Goal: Task Accomplishment & Management: Manage account settings

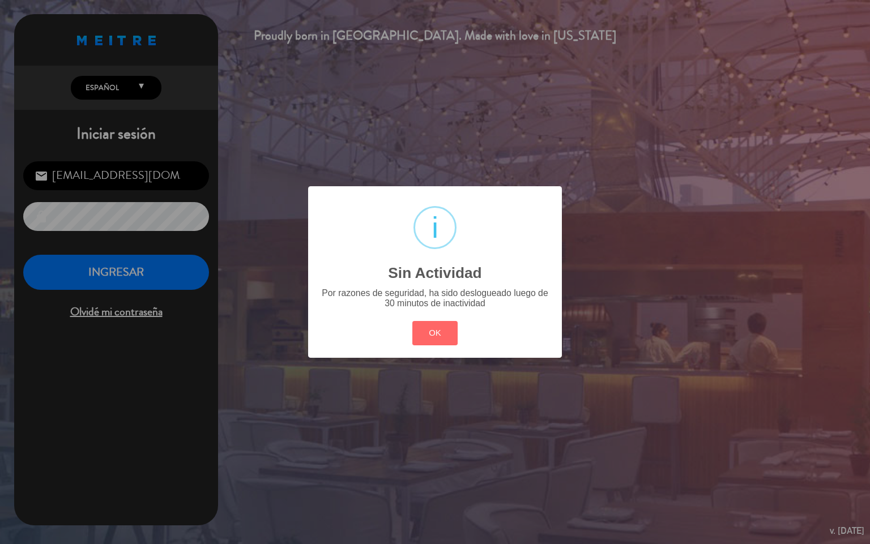
click at [440, 327] on button "OK" at bounding box center [435, 333] width 46 height 24
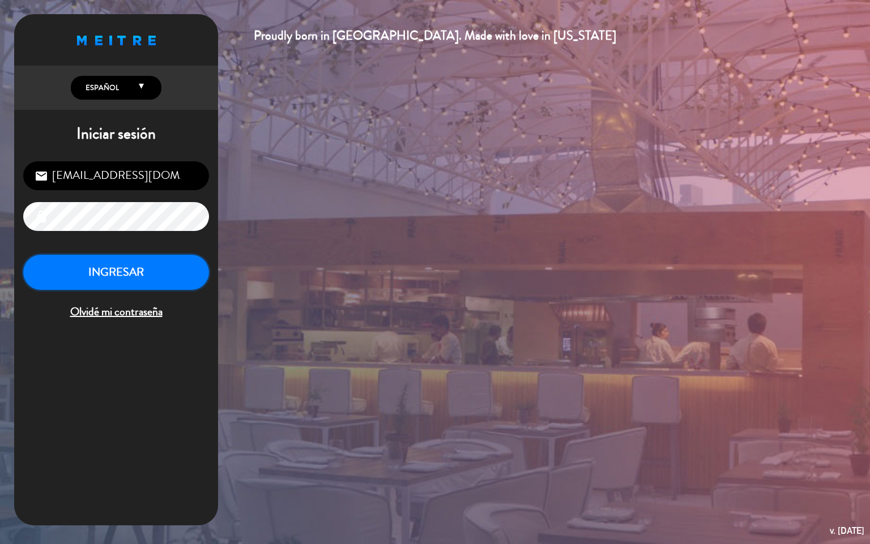
click at [110, 270] on button "INGRESAR" at bounding box center [116, 273] width 186 height 36
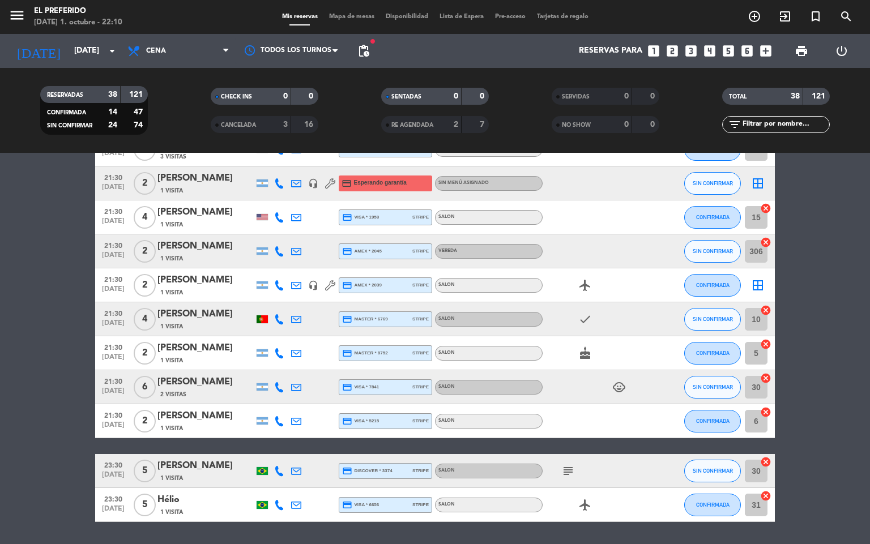
scroll to position [1056, 0]
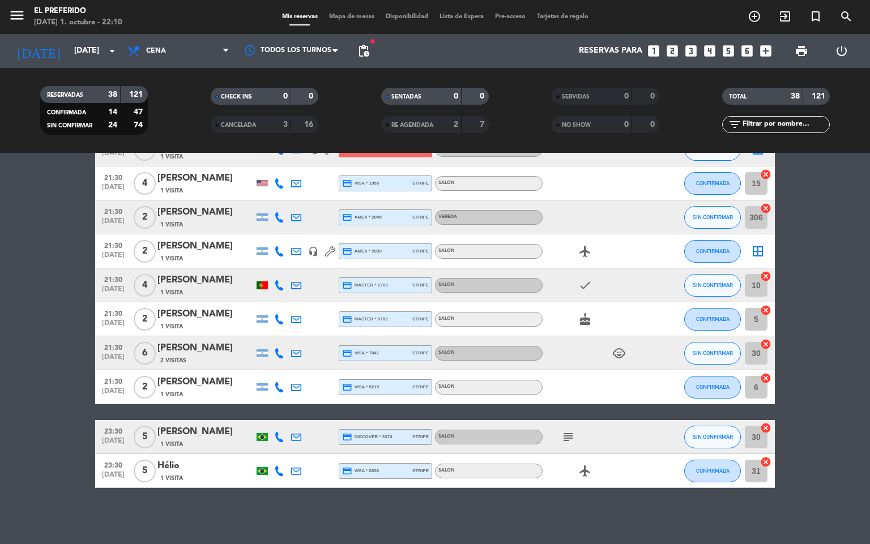
click at [574, 437] on icon "subject" at bounding box center [568, 437] width 14 height 14
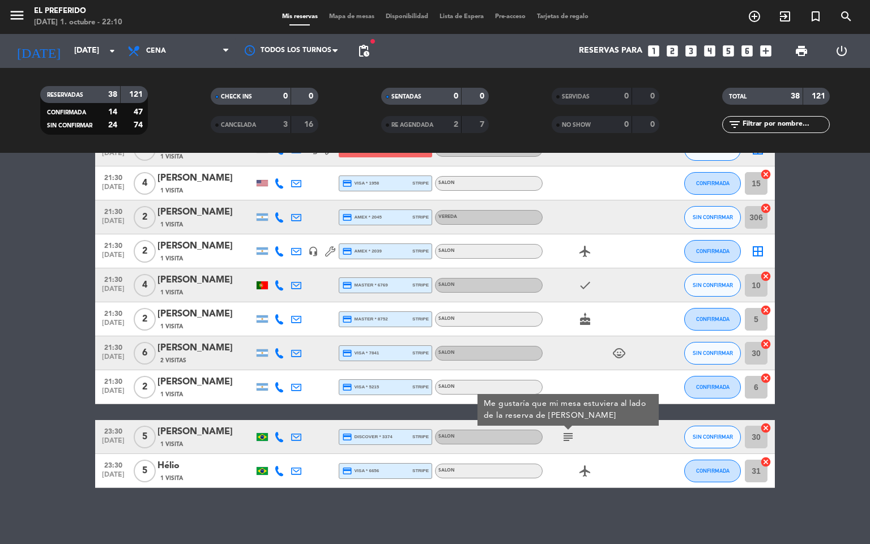
click at [228, 531] on div "No hay notas para este servicio. Haz clic para agregar una 19:00 [DATE] 2 [PERS…" at bounding box center [435, 348] width 870 height 391
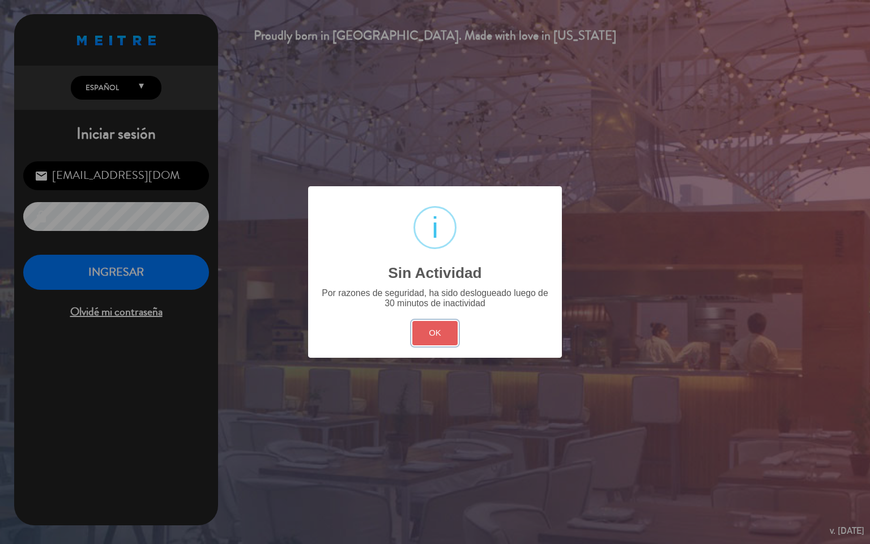
click at [457, 342] on button "OK" at bounding box center [435, 333] width 46 height 24
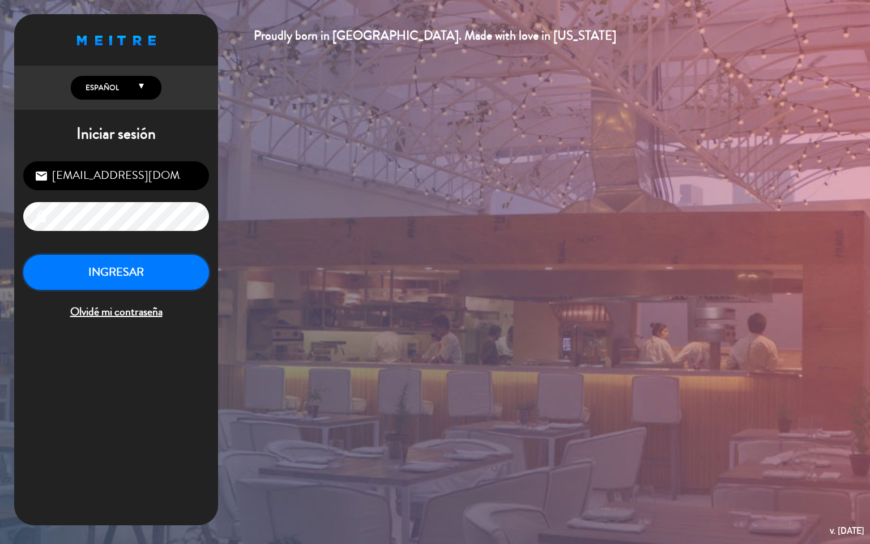
click at [185, 274] on button "INGRESAR" at bounding box center [116, 273] width 186 height 36
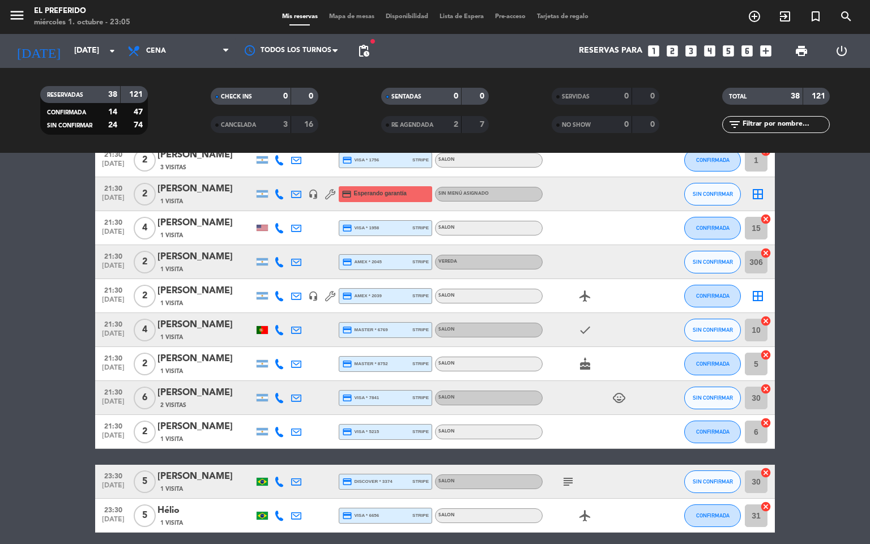
scroll to position [1056, 0]
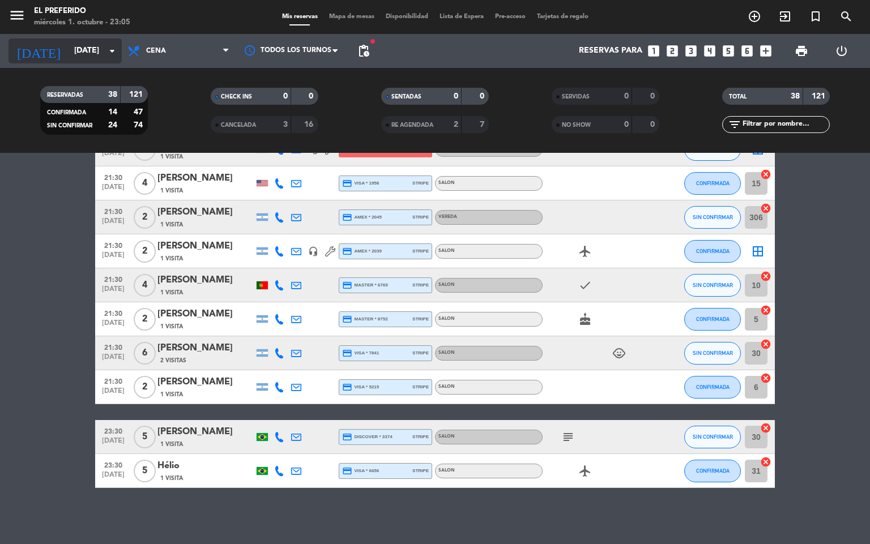
click at [101, 52] on input "[DATE]" at bounding box center [123, 51] width 108 height 20
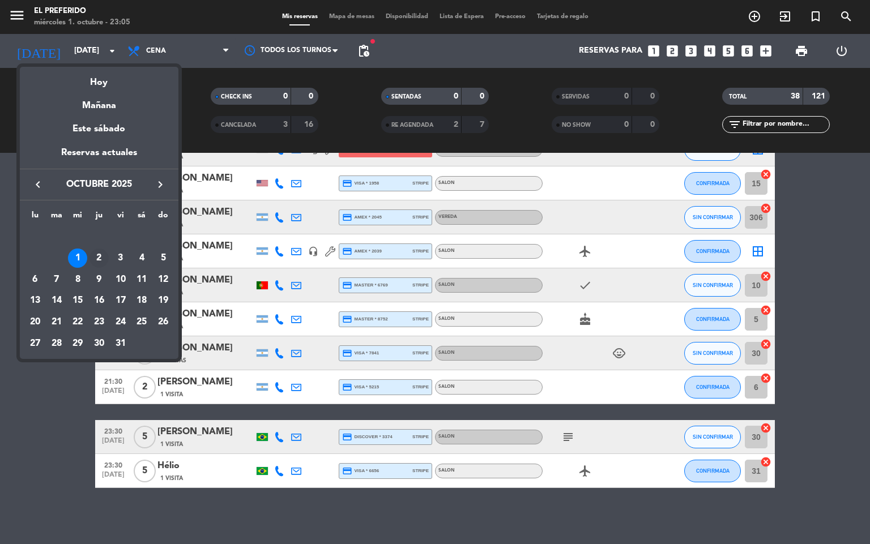
click at [95, 255] on div "2" at bounding box center [98, 258] width 19 height 19
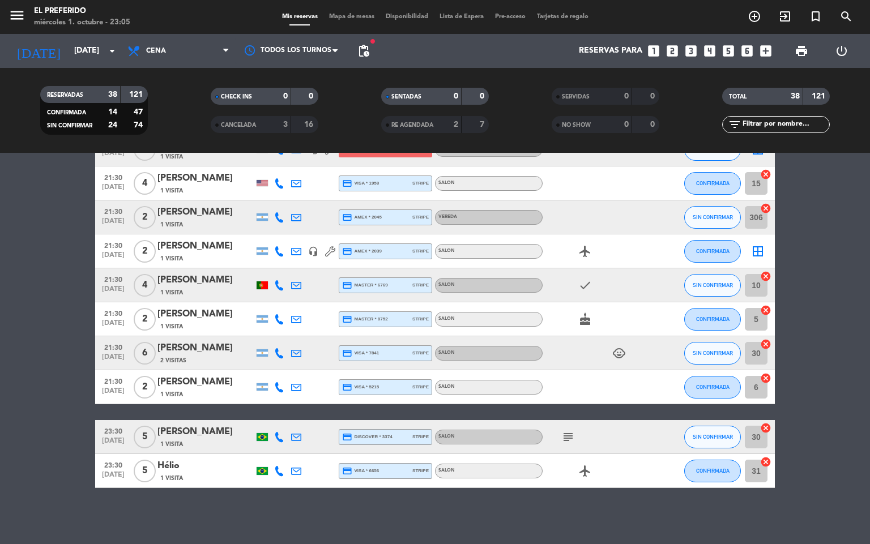
type input "[DEMOGRAPHIC_DATA][DATE]"
click at [150, 19] on div "menu El Preferido [DATE] 1. octubre - 23:05" at bounding box center [108, 17] width 217 height 27
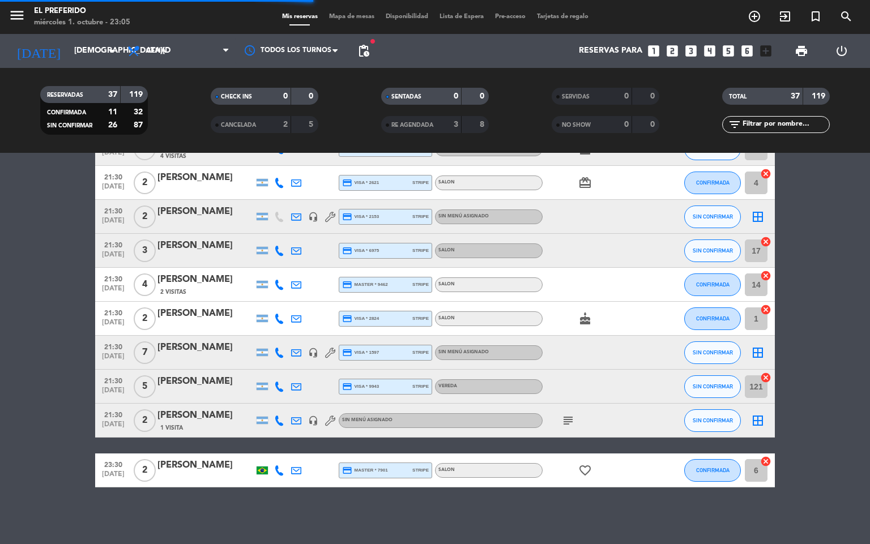
scroll to position [1022, 0]
click at [161, 44] on span "Cena" at bounding box center [178, 51] width 113 height 25
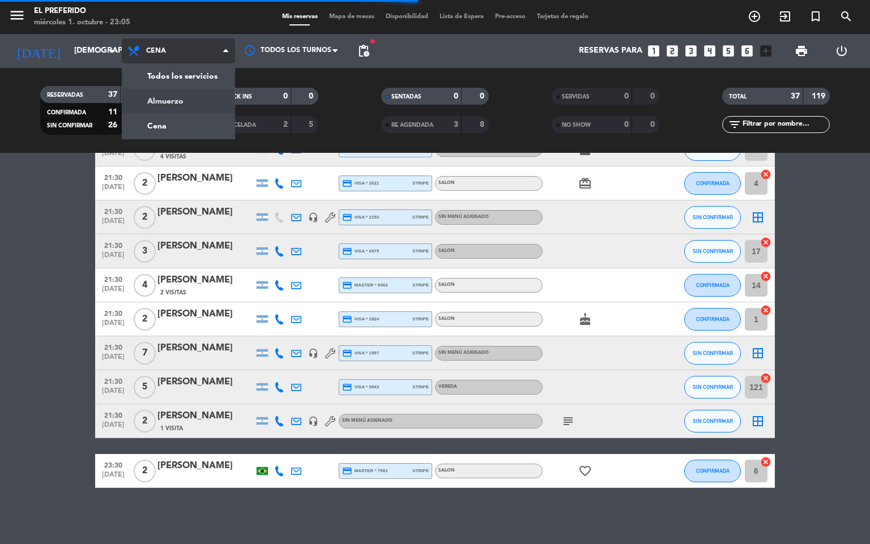
click at [170, 97] on div "menu El Preferido [DATE] 1. octubre - 23:05 Mis reservas Mapa de mesas Disponib…" at bounding box center [435, 76] width 870 height 153
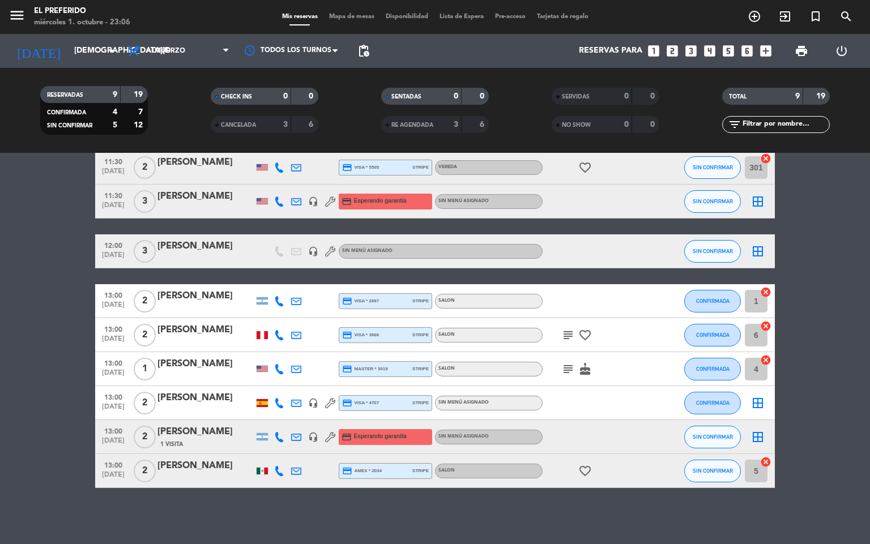
scroll to position [0, 0]
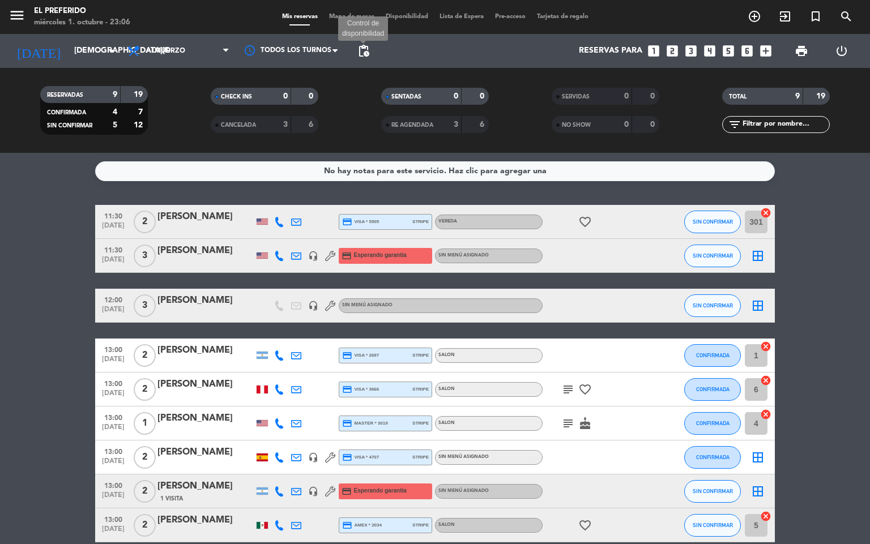
click at [368, 45] on span "pending_actions" at bounding box center [364, 51] width 14 height 14
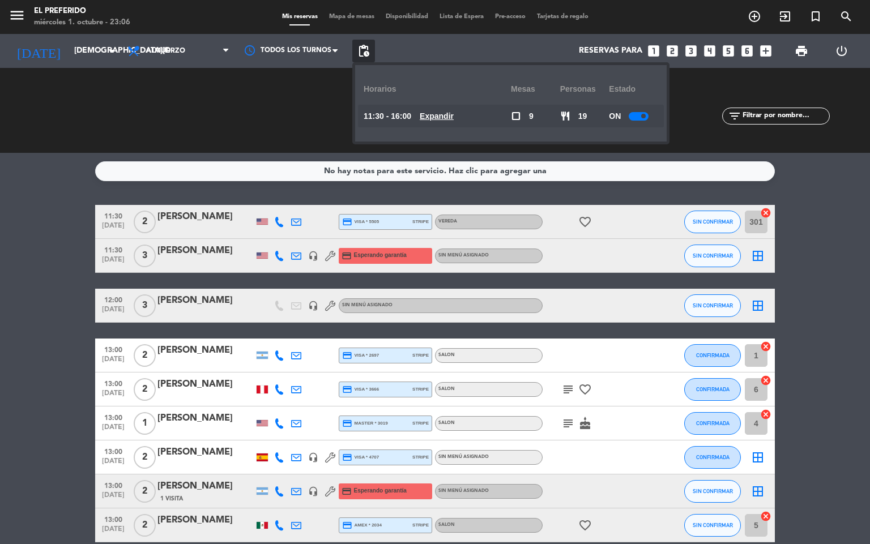
click at [449, 121] on u "Expandir" at bounding box center [437, 116] width 34 height 9
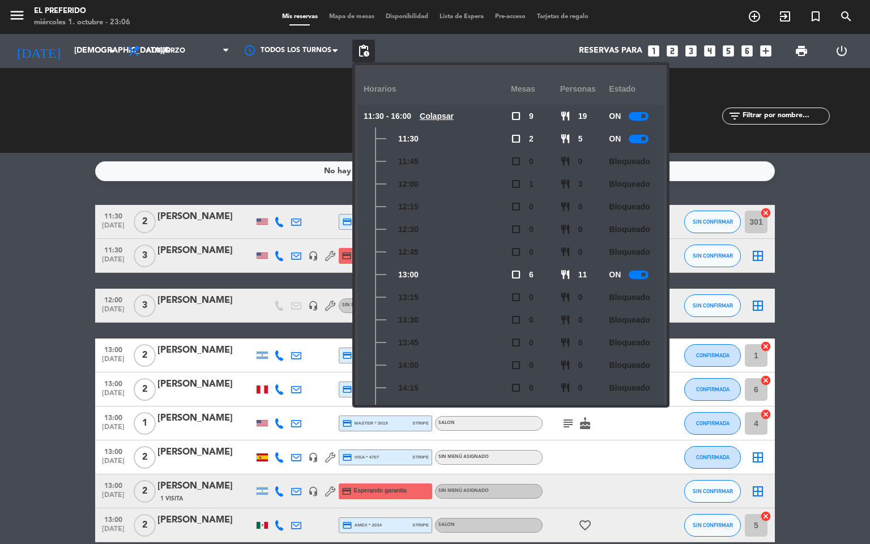
scroll to position [85, 0]
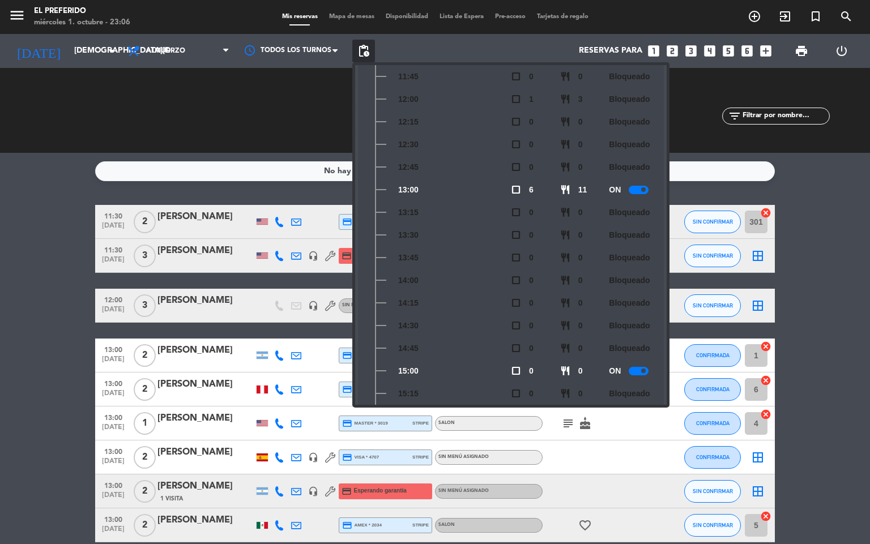
click at [0, 359] on bookings-row "11:30 [DATE] 2 [PERSON_NAME] credit_card visa * 5505 stripe VEREDA favorite_bor…" at bounding box center [435, 374] width 870 height 338
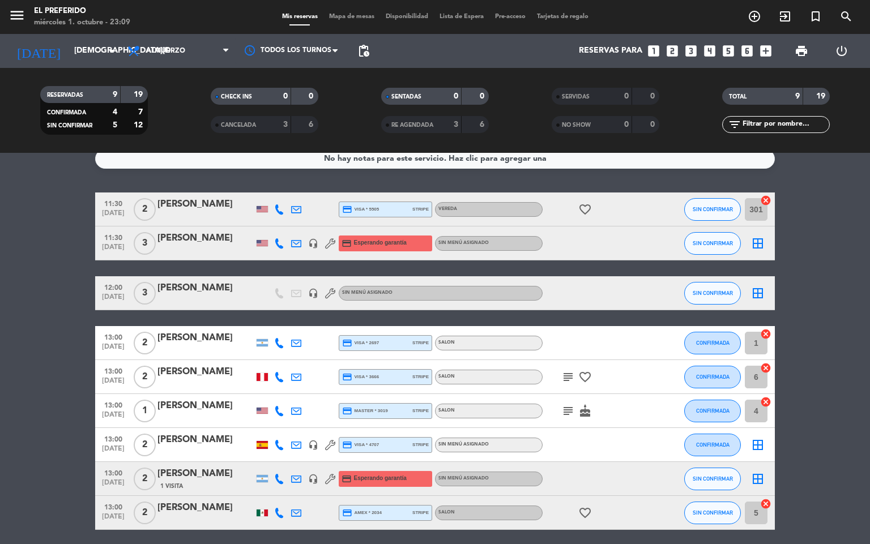
scroll to position [0, 0]
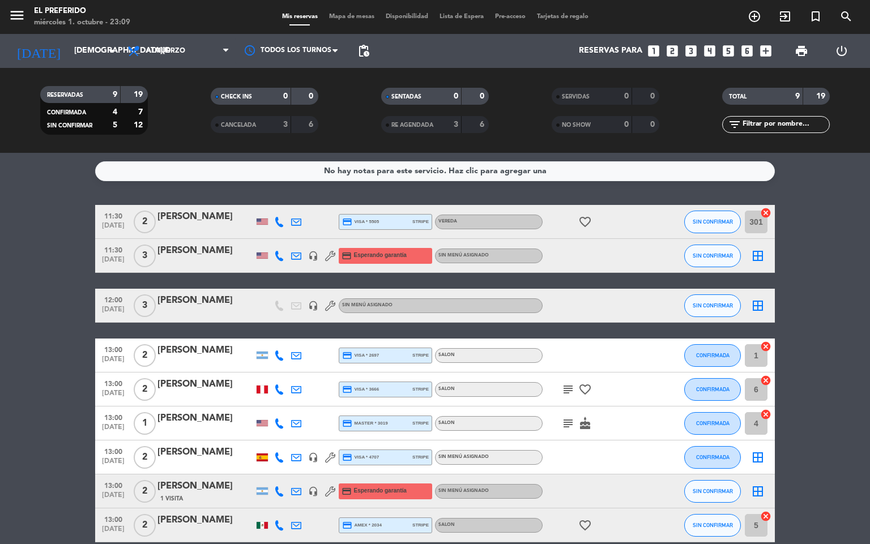
click at [577, 393] on span "favorite_border" at bounding box center [585, 390] width 17 height 14
click at [577, 385] on span "favorite_border" at bounding box center [585, 390] width 17 height 14
click at [570, 386] on icon "subject" at bounding box center [568, 390] width 14 height 14
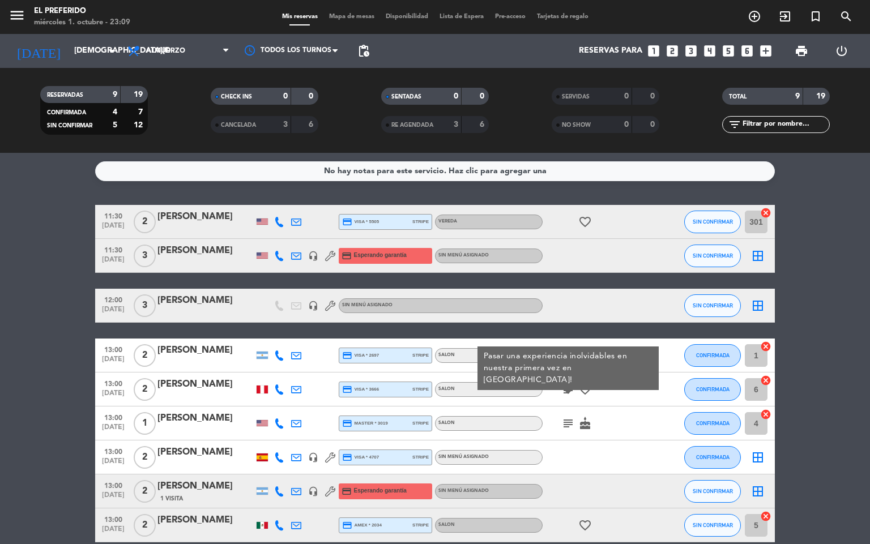
click at [565, 427] on icon "subject" at bounding box center [568, 424] width 14 height 14
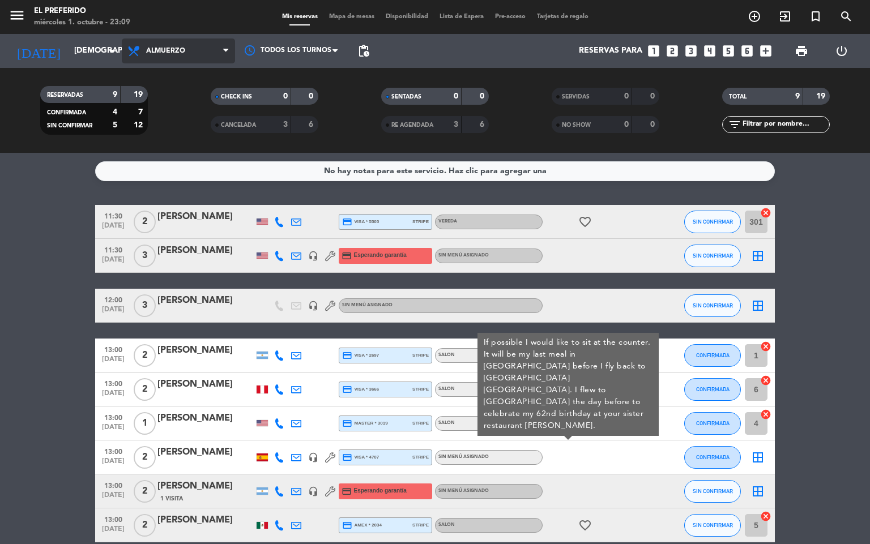
click at [191, 57] on span "Almuerzo" at bounding box center [178, 51] width 113 height 25
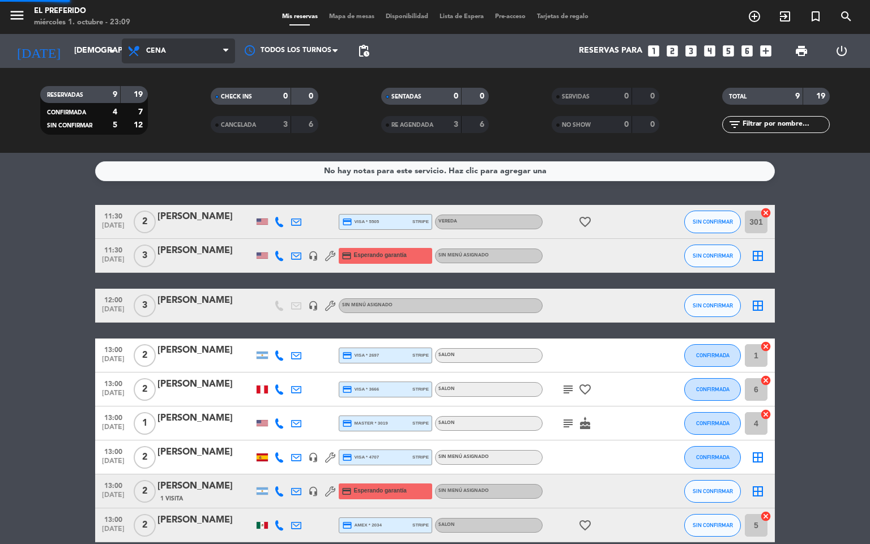
click at [182, 127] on div "menu El Preferido [DATE] 1. octubre - 23:09 Mis reservas Mapa de mesas Disponib…" at bounding box center [435, 76] width 870 height 153
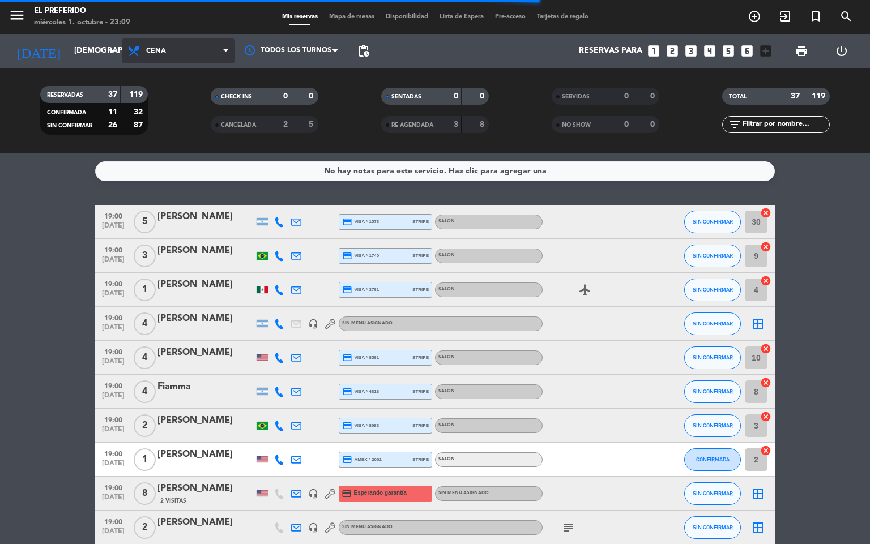
click at [160, 43] on span "Cena" at bounding box center [178, 51] width 113 height 25
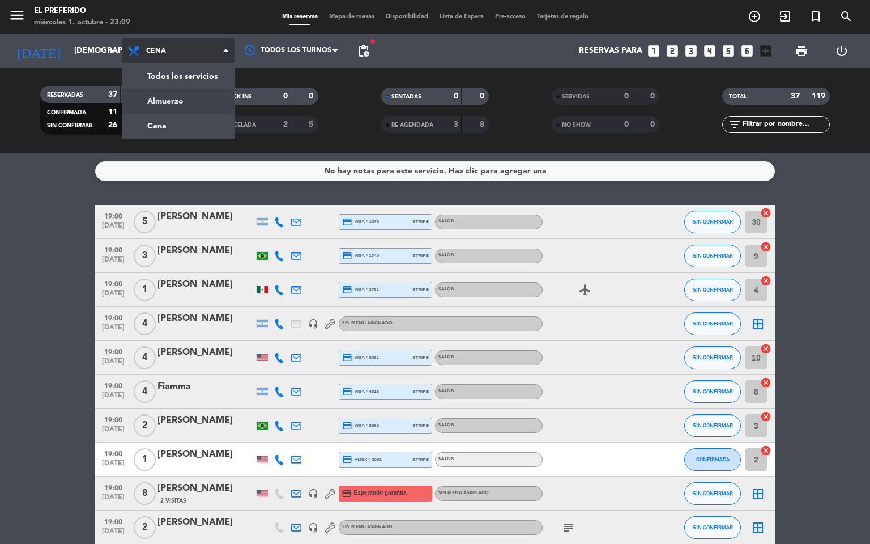
click at [161, 104] on div "menu El Preferido [DATE] 1. octubre - 23:09 Mis reservas Mapa de mesas Disponib…" at bounding box center [435, 76] width 870 height 153
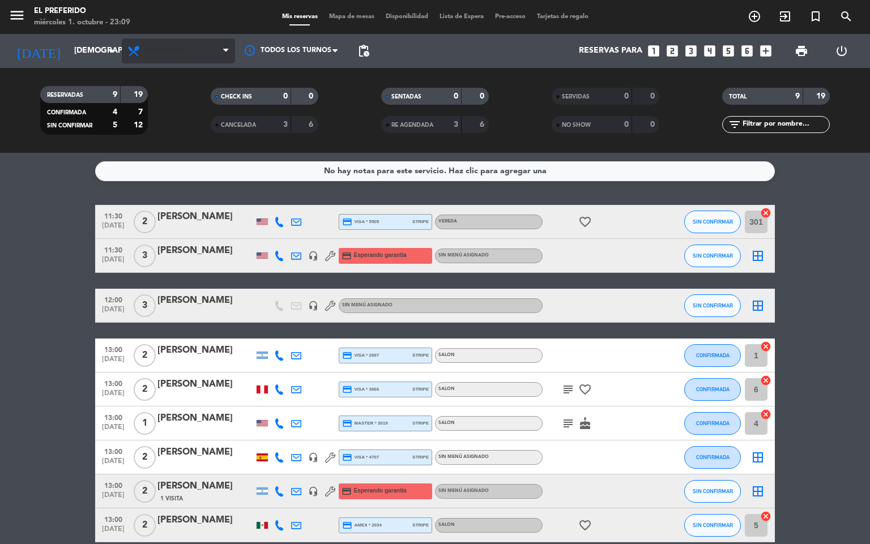
click at [223, 58] on span "Almuerzo" at bounding box center [178, 51] width 113 height 25
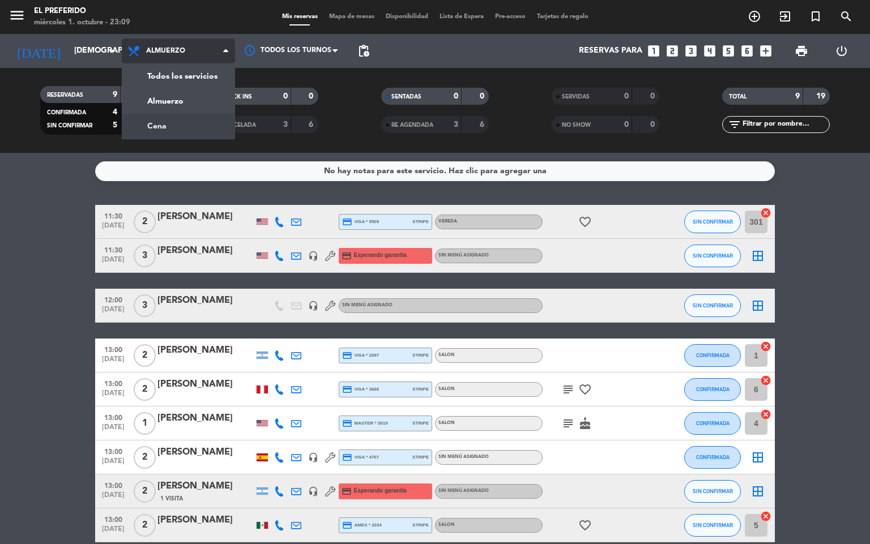
click at [177, 123] on div "menu El Preferido [DATE] 1. octubre - 23:09 Mis reservas Mapa de mesas Disponib…" at bounding box center [435, 76] width 870 height 153
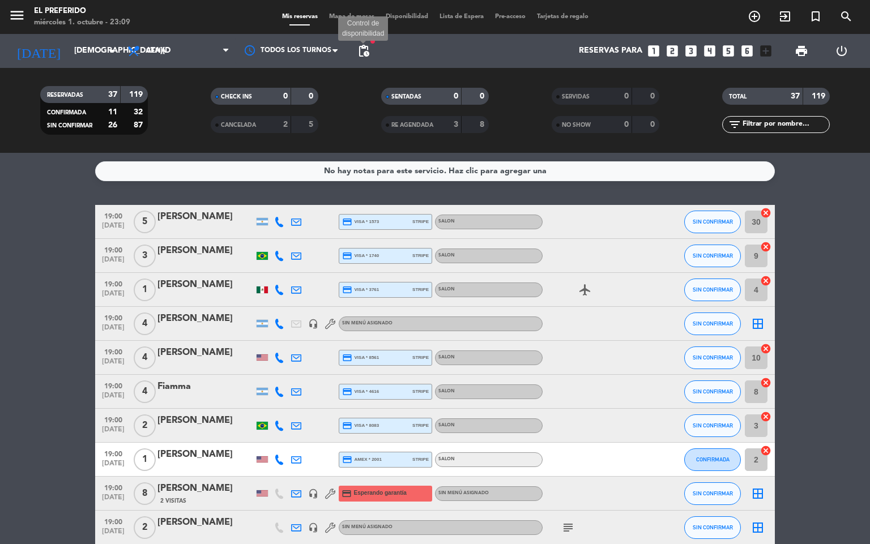
click at [365, 50] on span "pending_actions" at bounding box center [364, 51] width 14 height 14
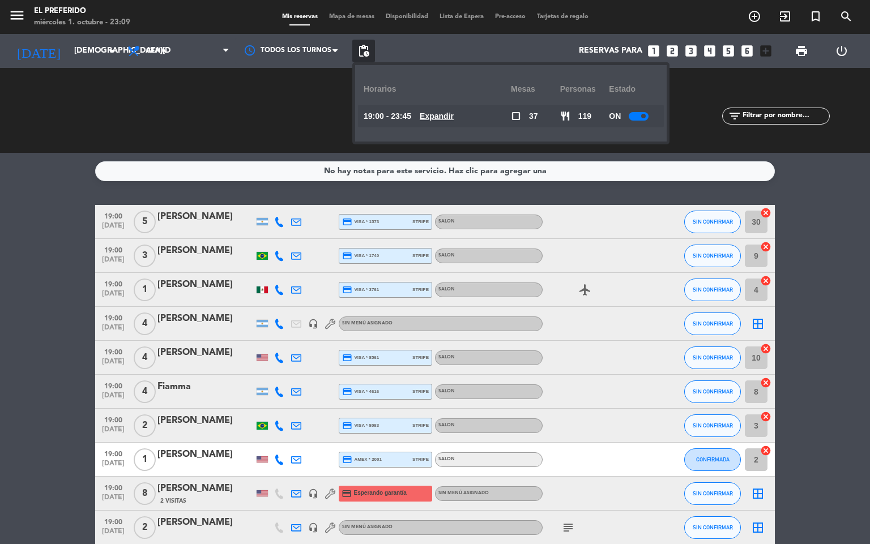
click at [451, 123] on div "19:00 - 23:45 Expandir" at bounding box center [437, 116] width 147 height 23
click at [451, 116] on u "Expandir" at bounding box center [437, 116] width 34 height 9
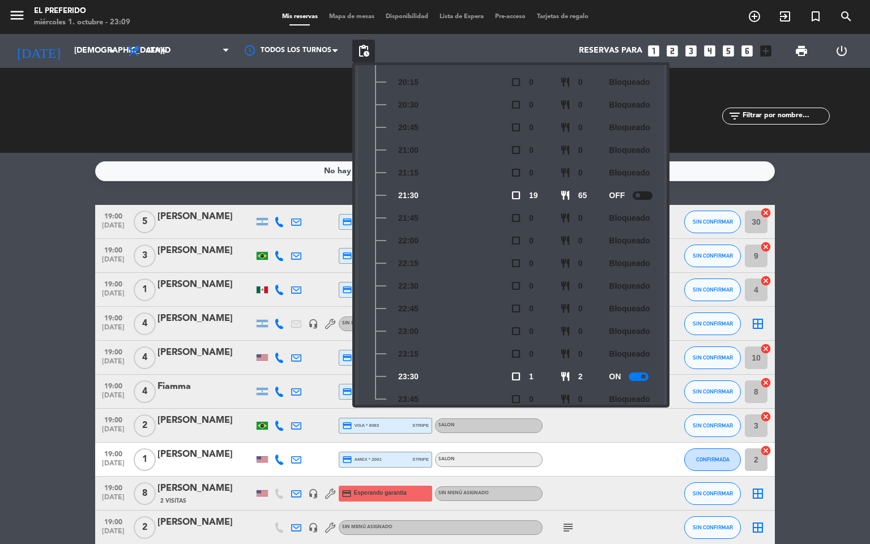
scroll to position [189, 0]
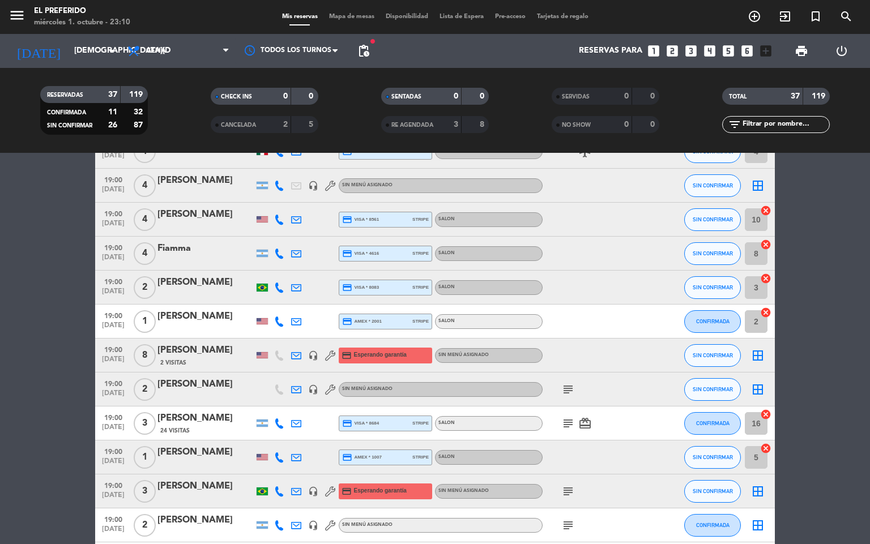
scroll to position [170, 0]
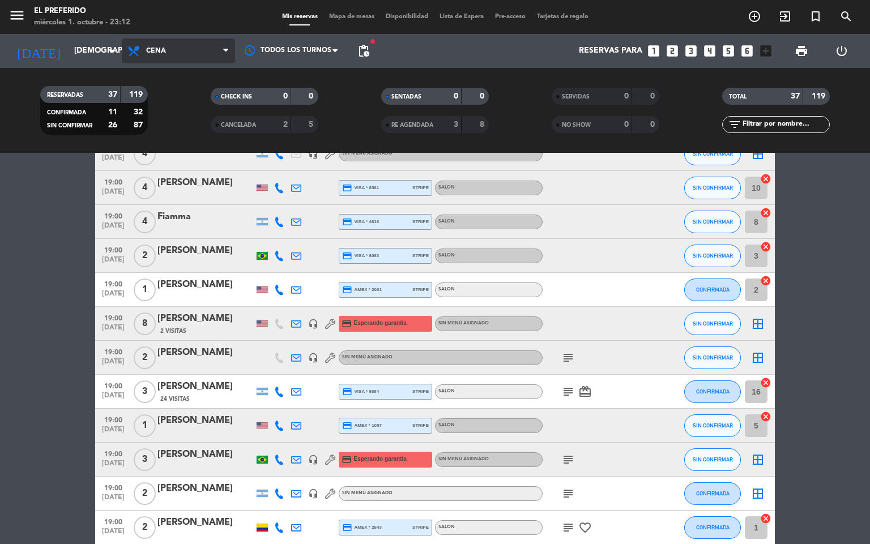
click at [167, 42] on span "Cena" at bounding box center [178, 51] width 113 height 25
click at [163, 102] on div "menu El Preferido [DATE] 1. octubre - 23:12 Mis reservas Mapa de mesas Disponib…" at bounding box center [435, 76] width 870 height 153
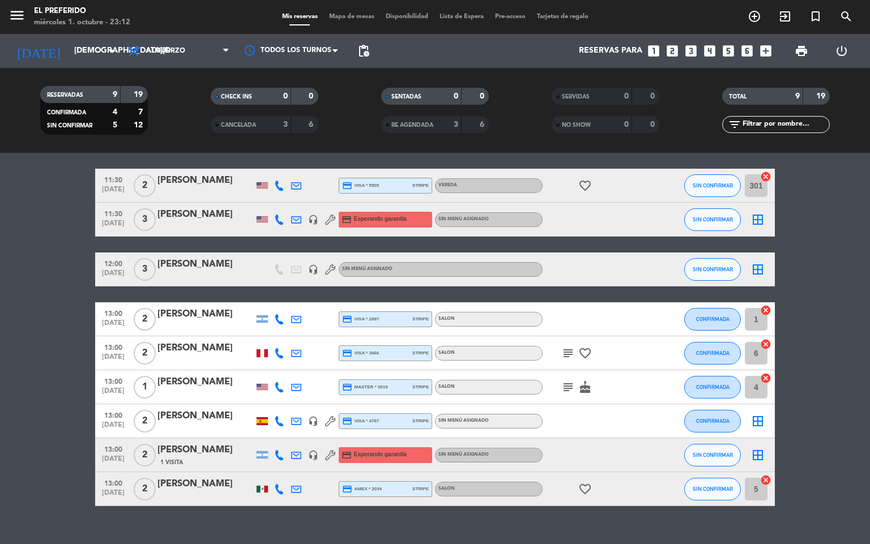
scroll to position [54, 0]
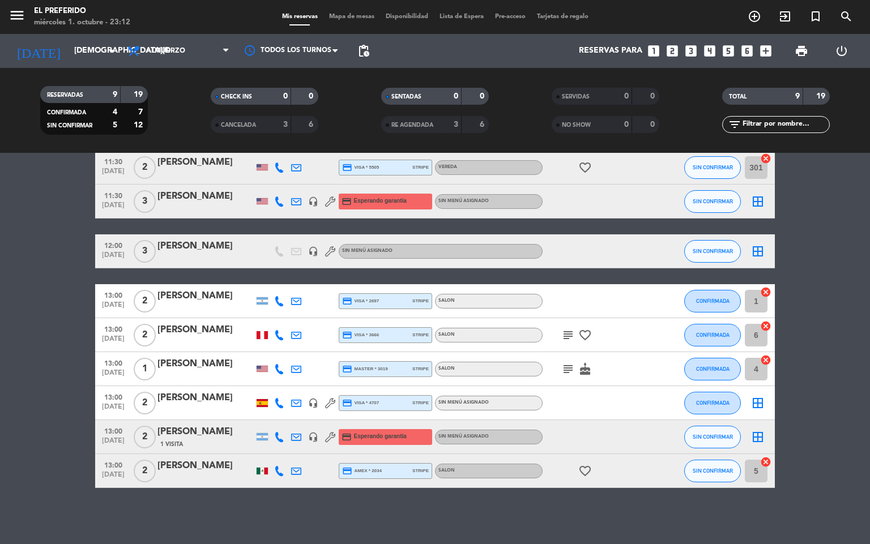
click at [208, 470] on div "[PERSON_NAME]" at bounding box center [205, 466] width 96 height 15
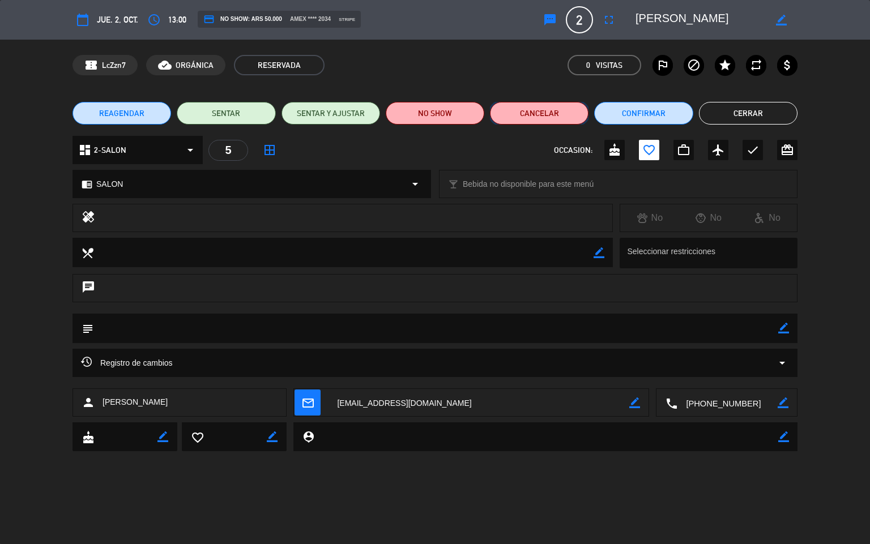
click at [561, 121] on button "Cancelar" at bounding box center [539, 113] width 99 height 23
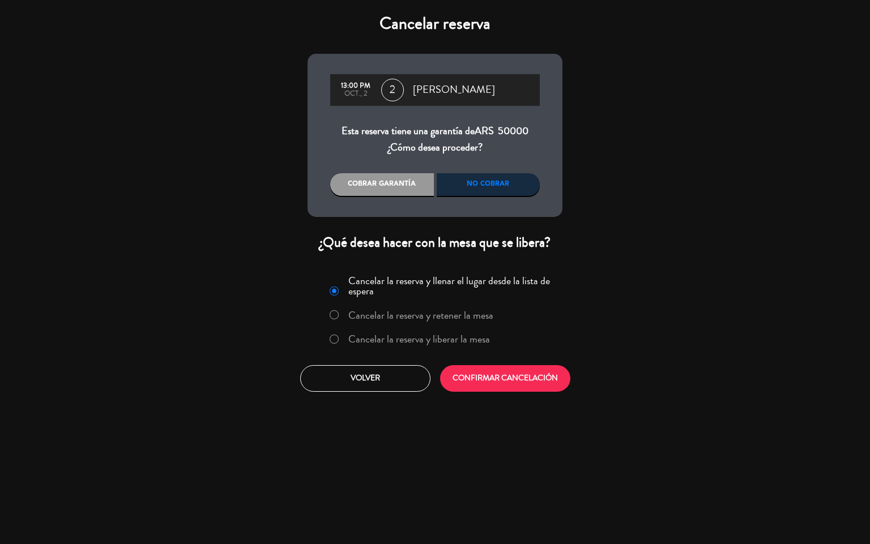
click at [478, 189] on div "No cobrar" at bounding box center [489, 184] width 104 height 23
click at [493, 381] on button "CONFIRMAR CANCELACIÓN" at bounding box center [505, 378] width 130 height 27
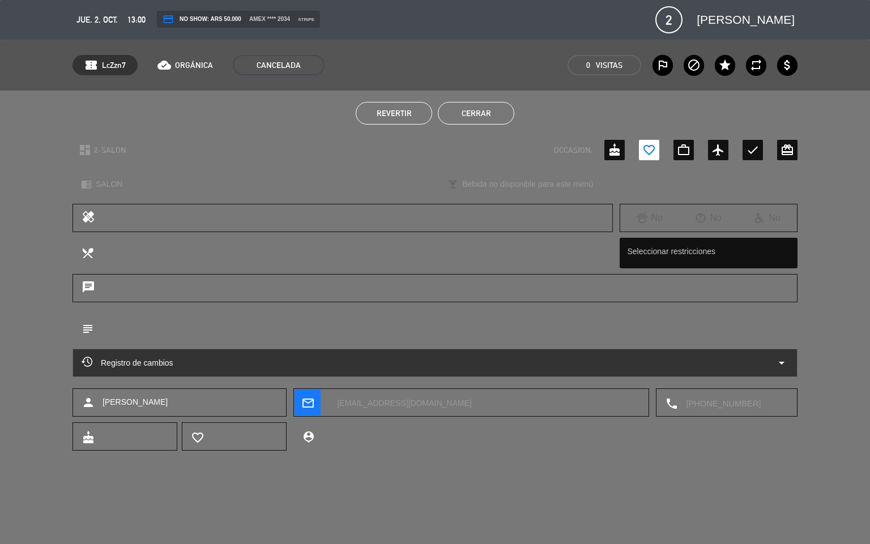
click at [501, 106] on button "Cerrar" at bounding box center [476, 113] width 76 height 23
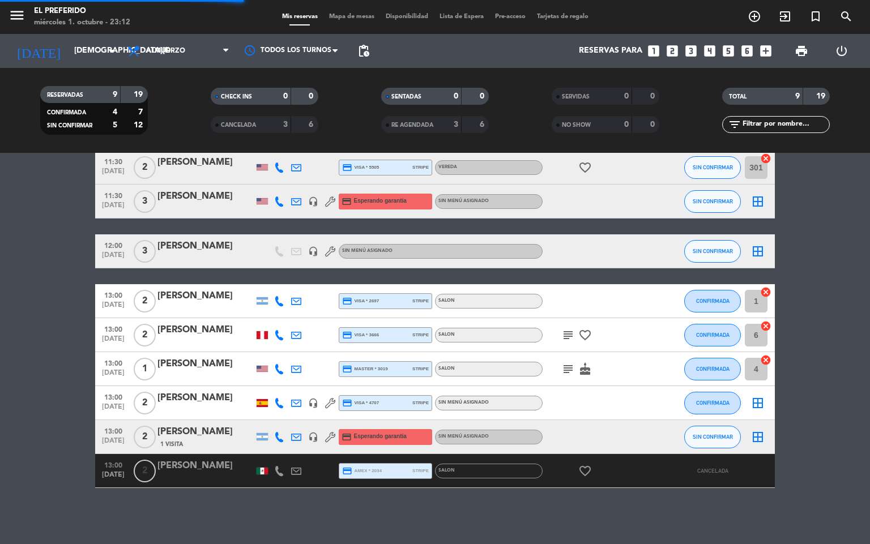
scroll to position [20, 0]
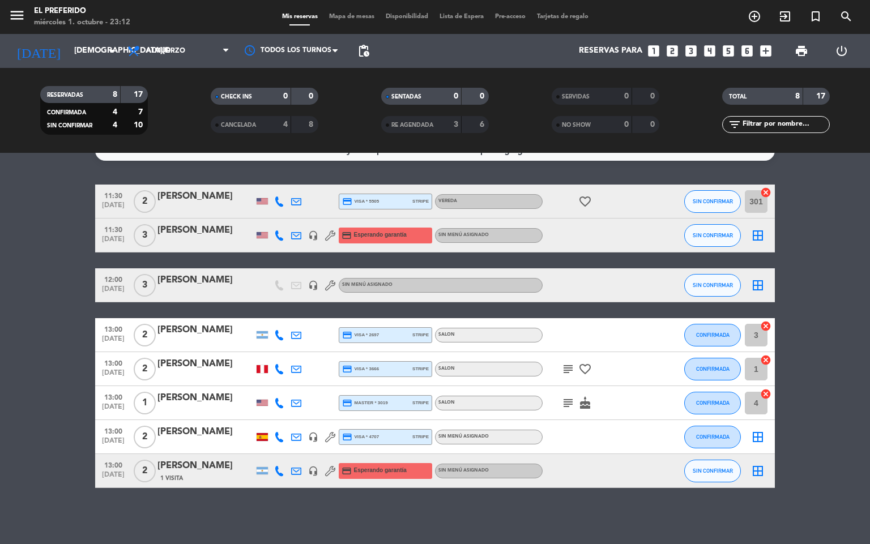
click at [207, 511] on div "No hay notas para este servicio. Haz clic para agregar una 11:30 [DATE] 2 [PERS…" at bounding box center [435, 348] width 870 height 391
click at [215, 43] on span "Almuerzo" at bounding box center [178, 51] width 113 height 25
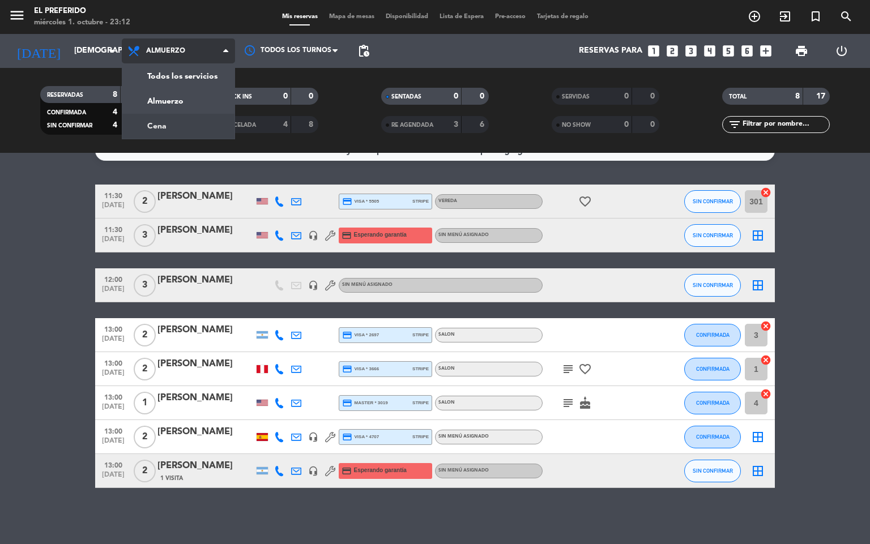
click at [195, 116] on div "menu El Preferido [DATE] 1. octubre - 23:12 Mis reservas Mapa de mesas Disponib…" at bounding box center [435, 76] width 870 height 153
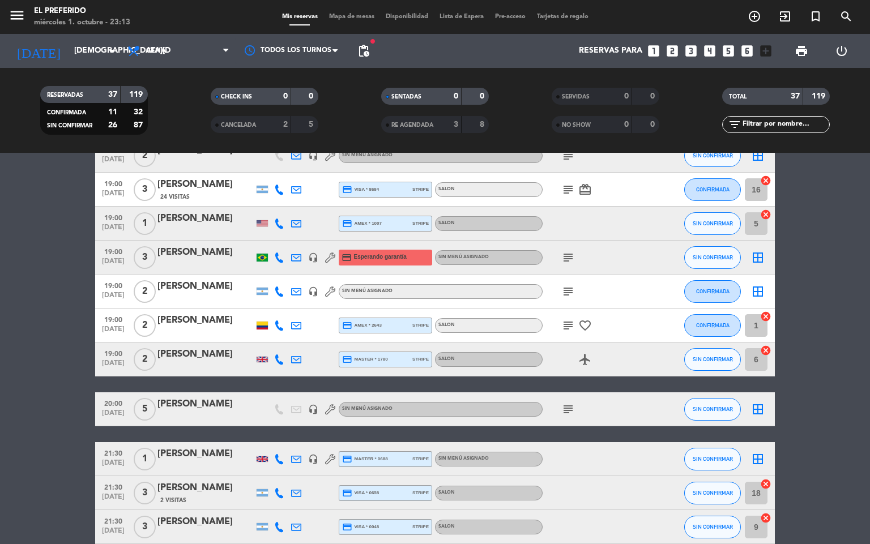
scroll to position [394, 0]
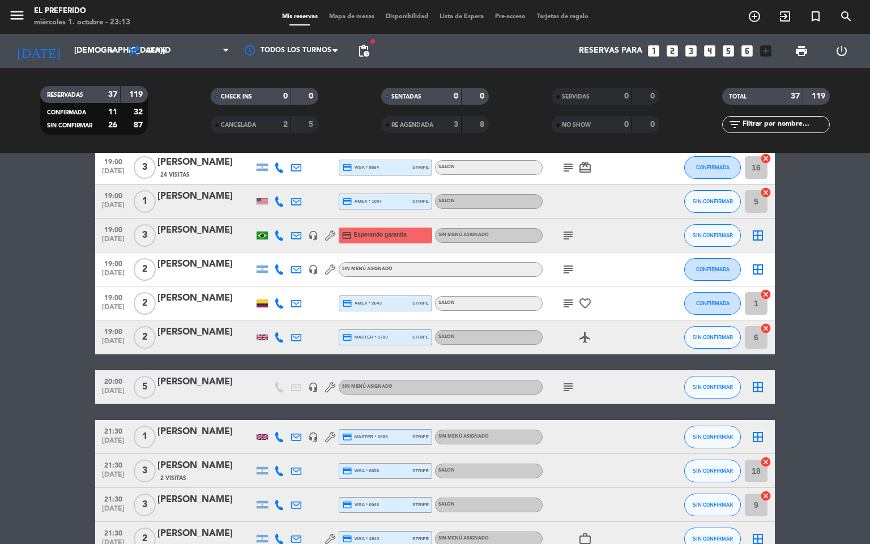
click at [573, 381] on icon "subject" at bounding box center [568, 388] width 14 height 14
click at [566, 240] on icon "subject" at bounding box center [568, 236] width 14 height 14
click at [573, 272] on icon "subject" at bounding box center [568, 270] width 14 height 14
click at [568, 303] on icon "subject" at bounding box center [568, 304] width 14 height 14
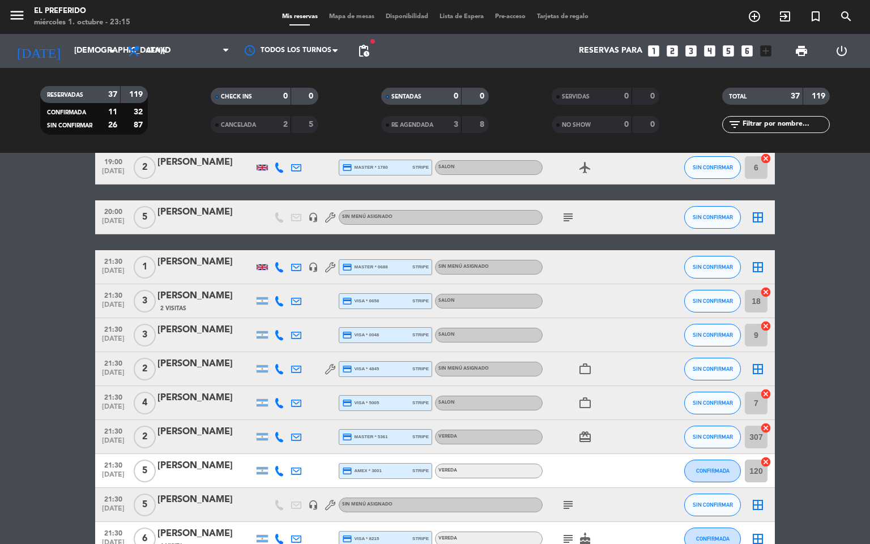
scroll to position [649, 0]
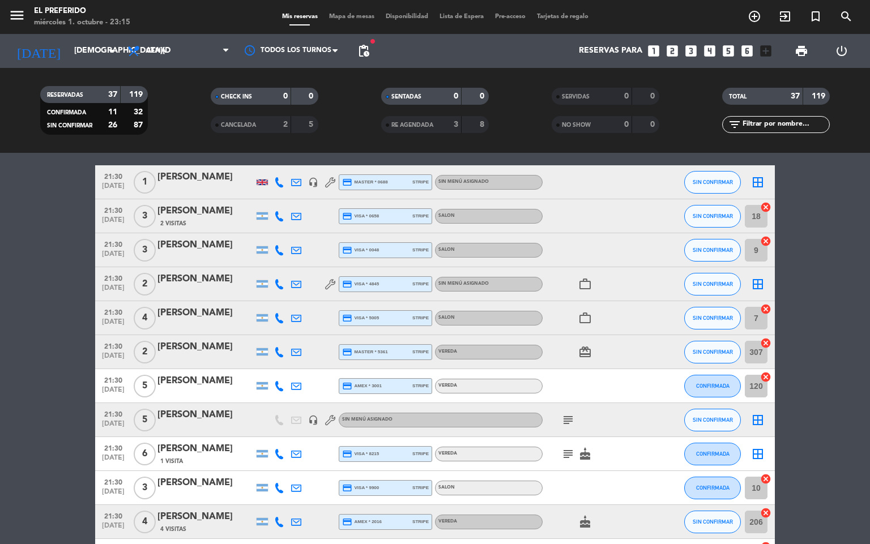
click at [566, 417] on icon "subject" at bounding box center [568, 420] width 14 height 14
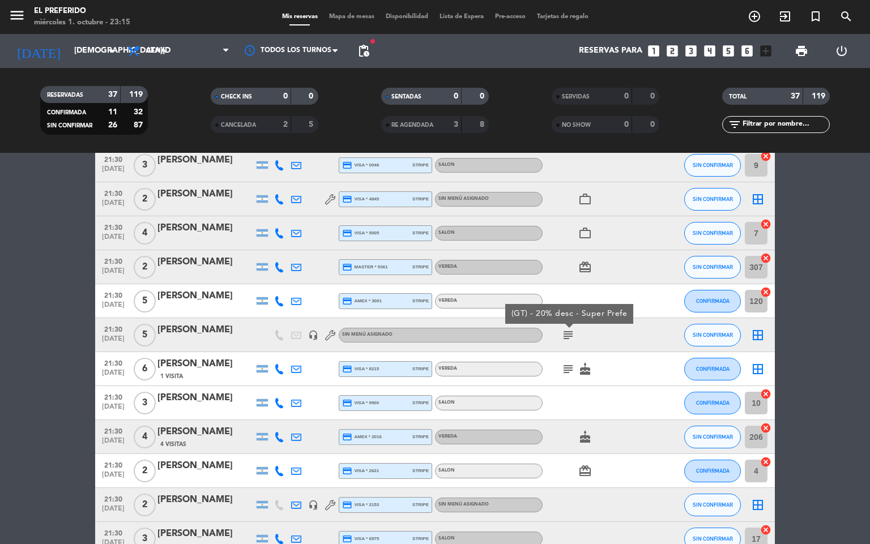
click at [571, 374] on icon "subject" at bounding box center [568, 369] width 14 height 14
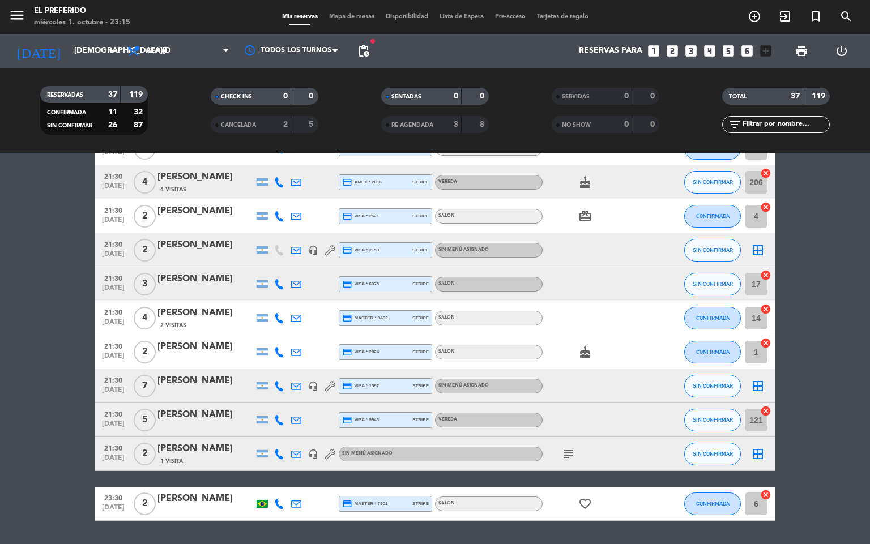
scroll to position [1022, 0]
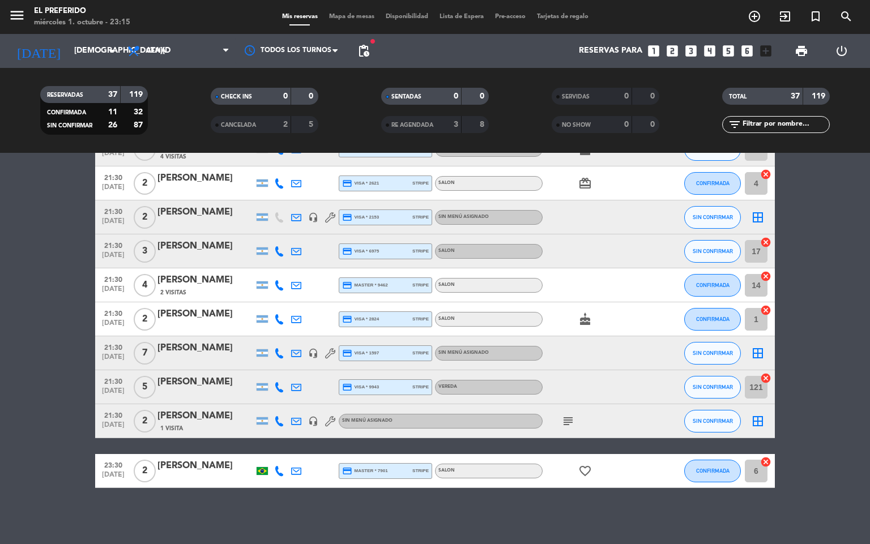
click at [564, 423] on icon "subject" at bounding box center [568, 422] width 14 height 14
click at [527, 485] on div "23:30 [DATE] 2 [PERSON_NAME] credit_card master * 7901 stripe SALON favorite_bo…" at bounding box center [435, 471] width 680 height 34
